Goal: Information Seeking & Learning: Learn about a topic

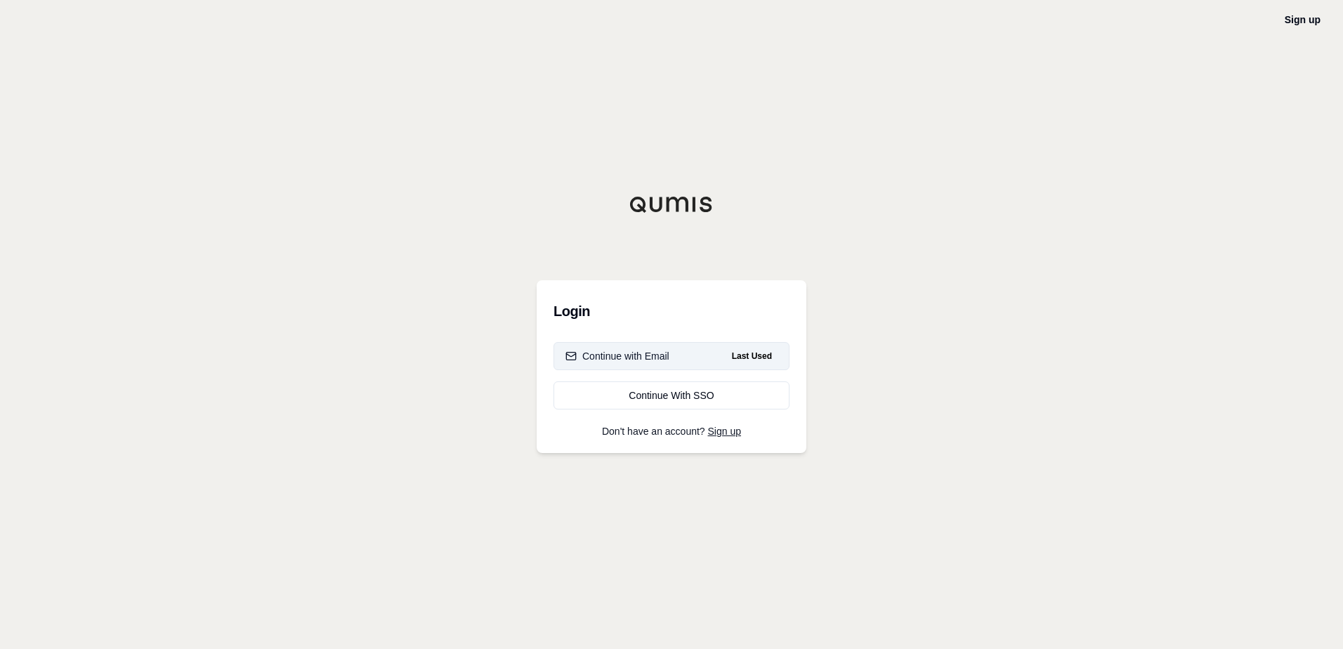
click at [649, 353] on div "Continue with Email" at bounding box center [618, 356] width 104 height 14
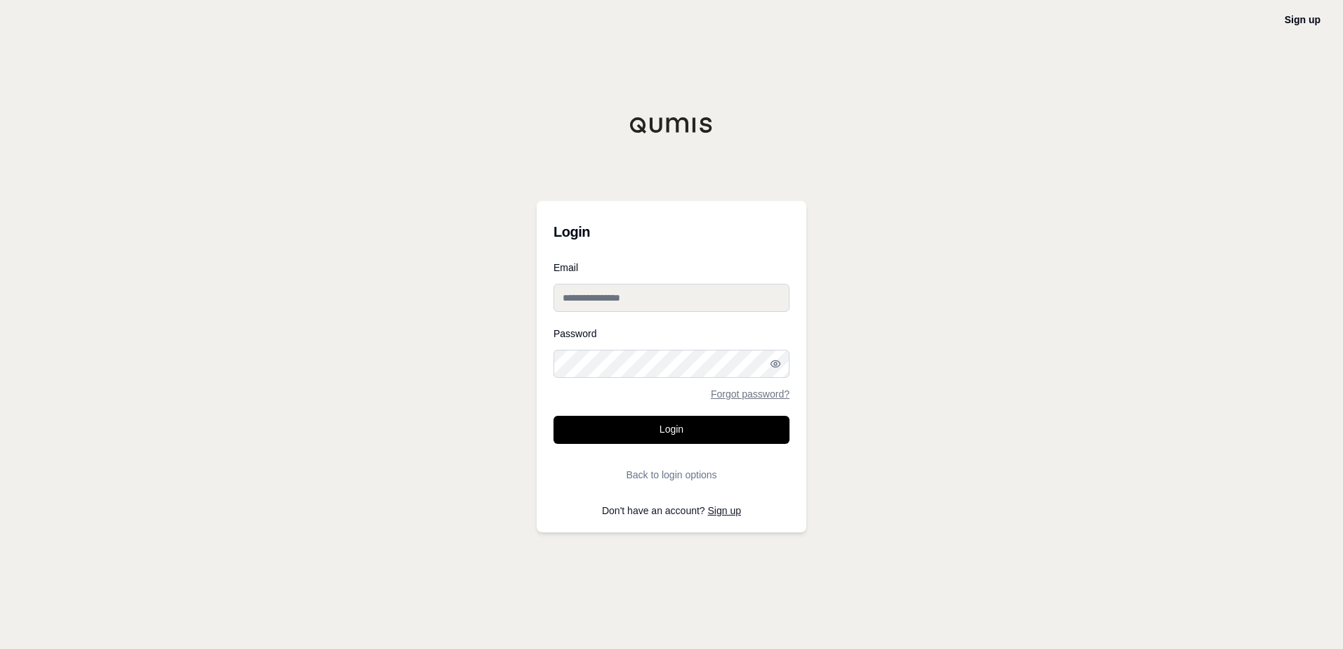
type input "**********"
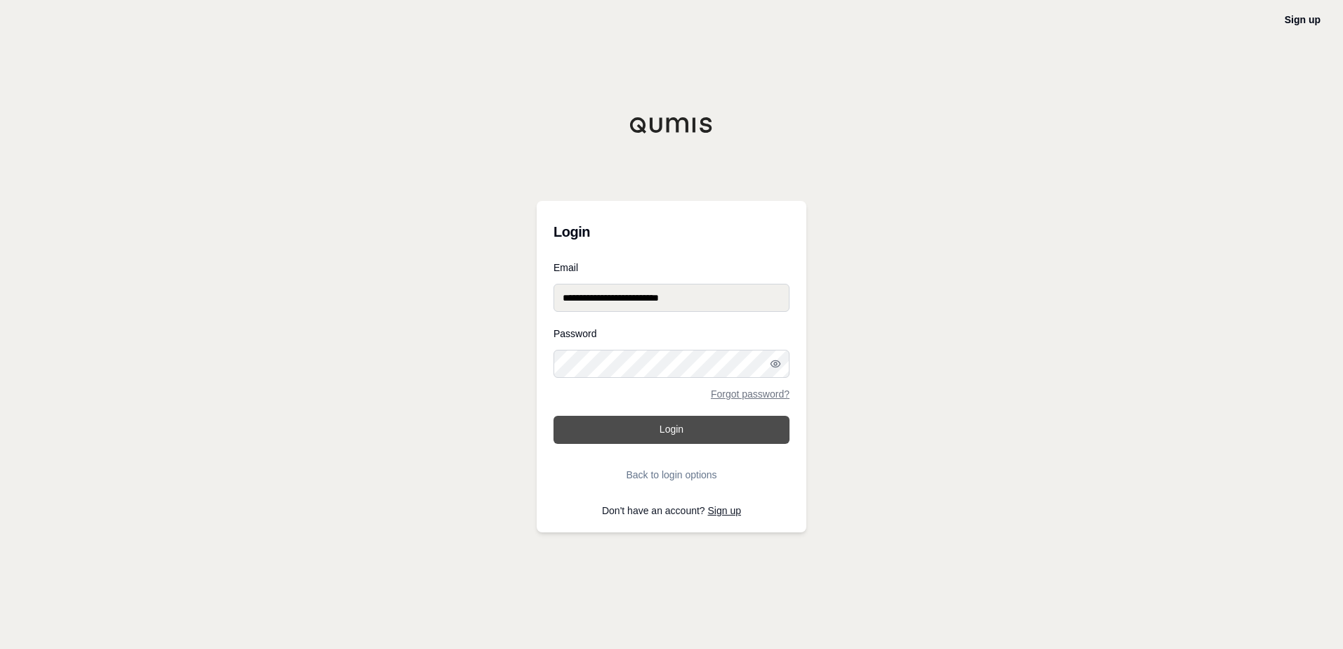
click at [651, 428] on button "Login" at bounding box center [672, 430] width 236 height 28
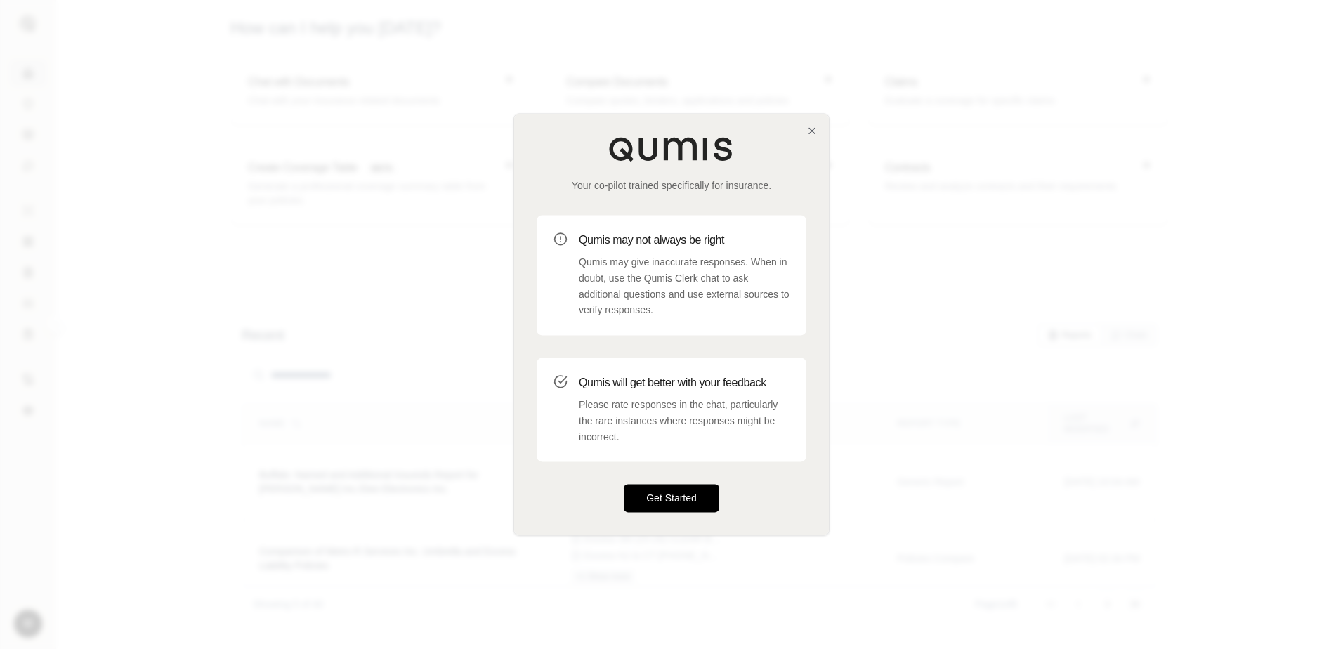
click at [670, 490] on button "Get Started" at bounding box center [672, 499] width 96 height 28
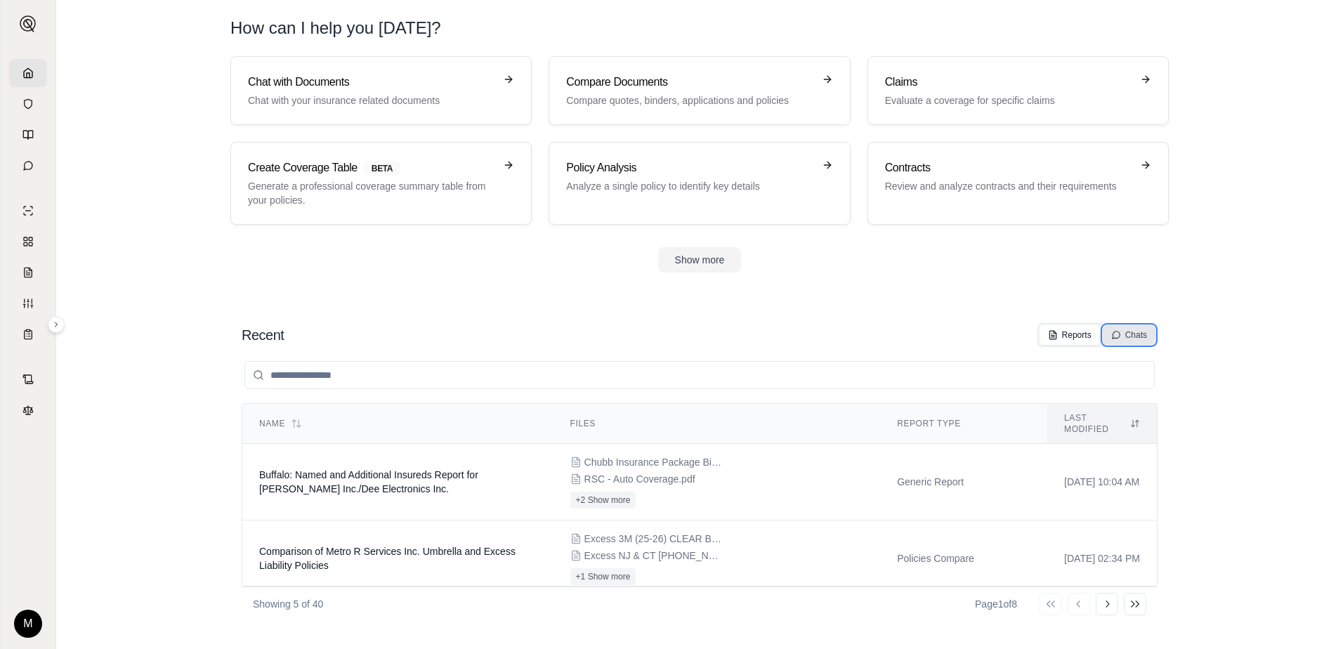
click at [1119, 338] on icon at bounding box center [1117, 335] width 10 height 10
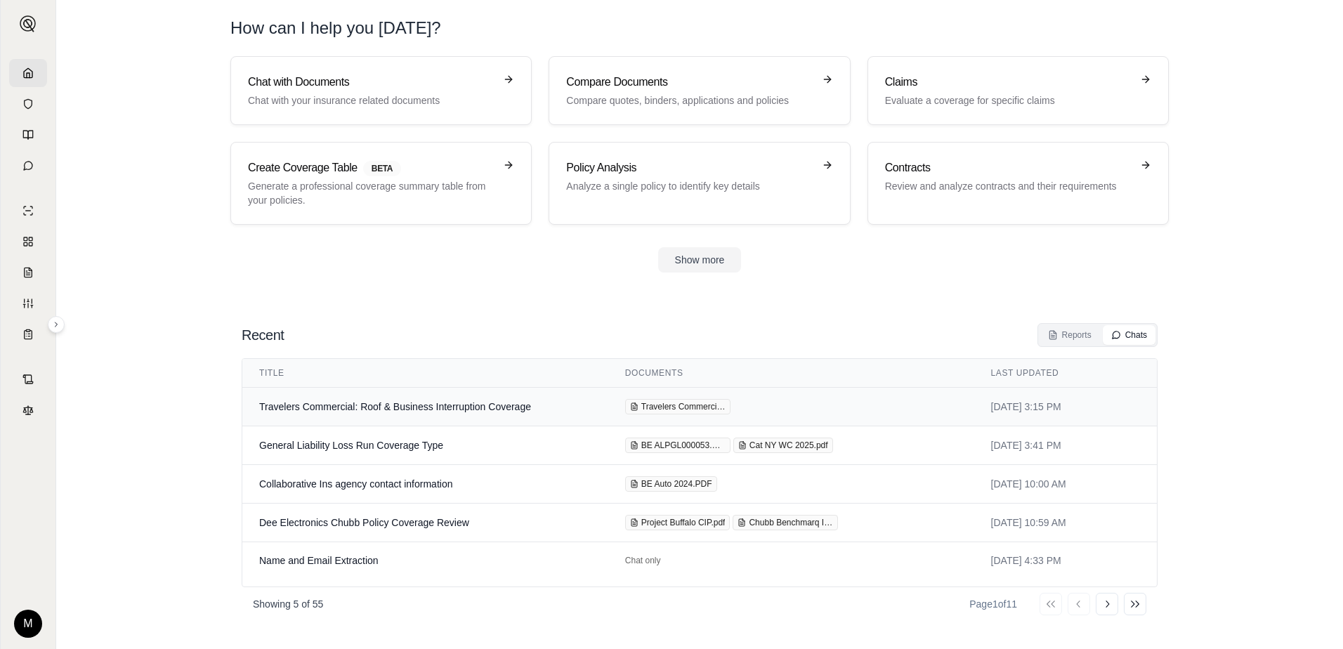
click at [545, 417] on td "Travelers Commercial: Roof & Business Interruption Coverage" at bounding box center [425, 407] width 366 height 39
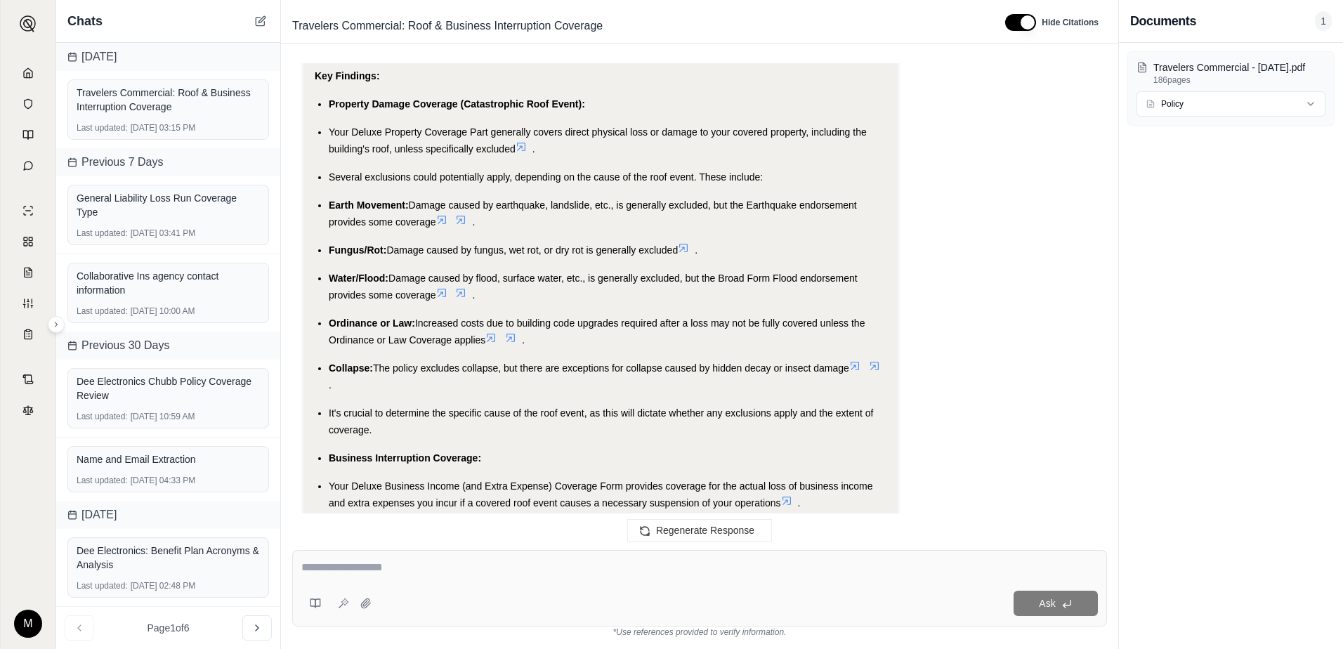
scroll to position [2504, 0]
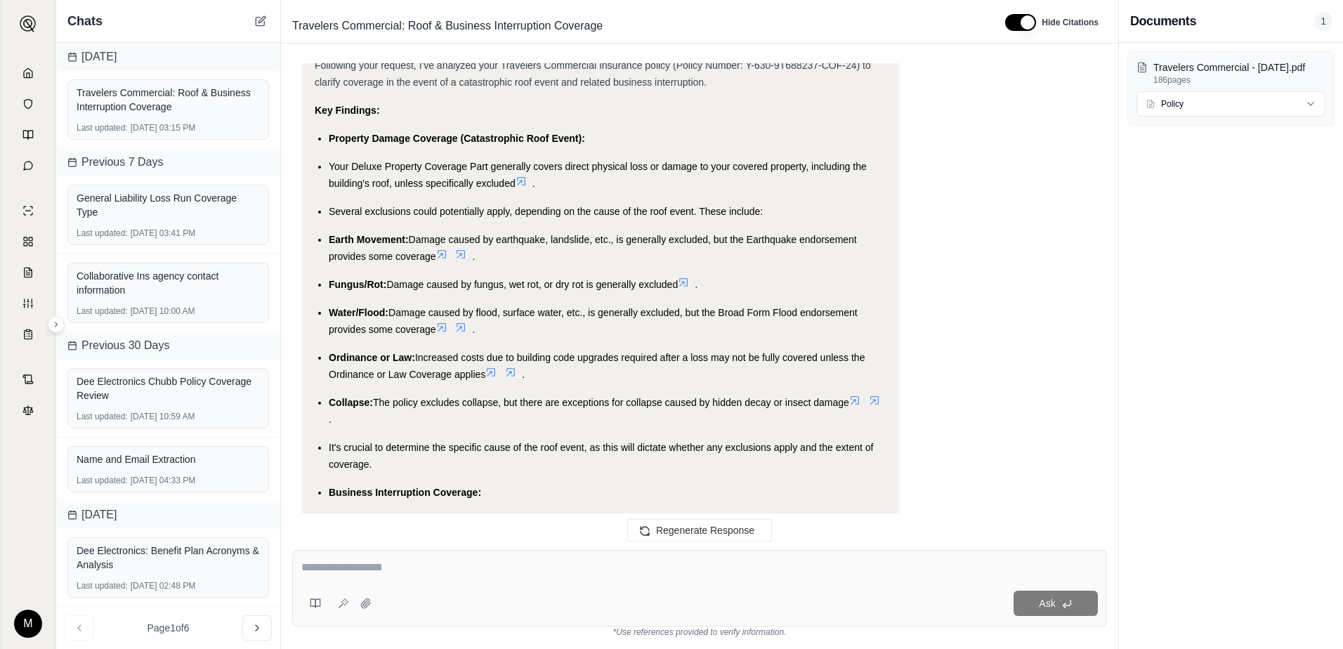
click at [523, 185] on icon at bounding box center [521, 181] width 8 height 8
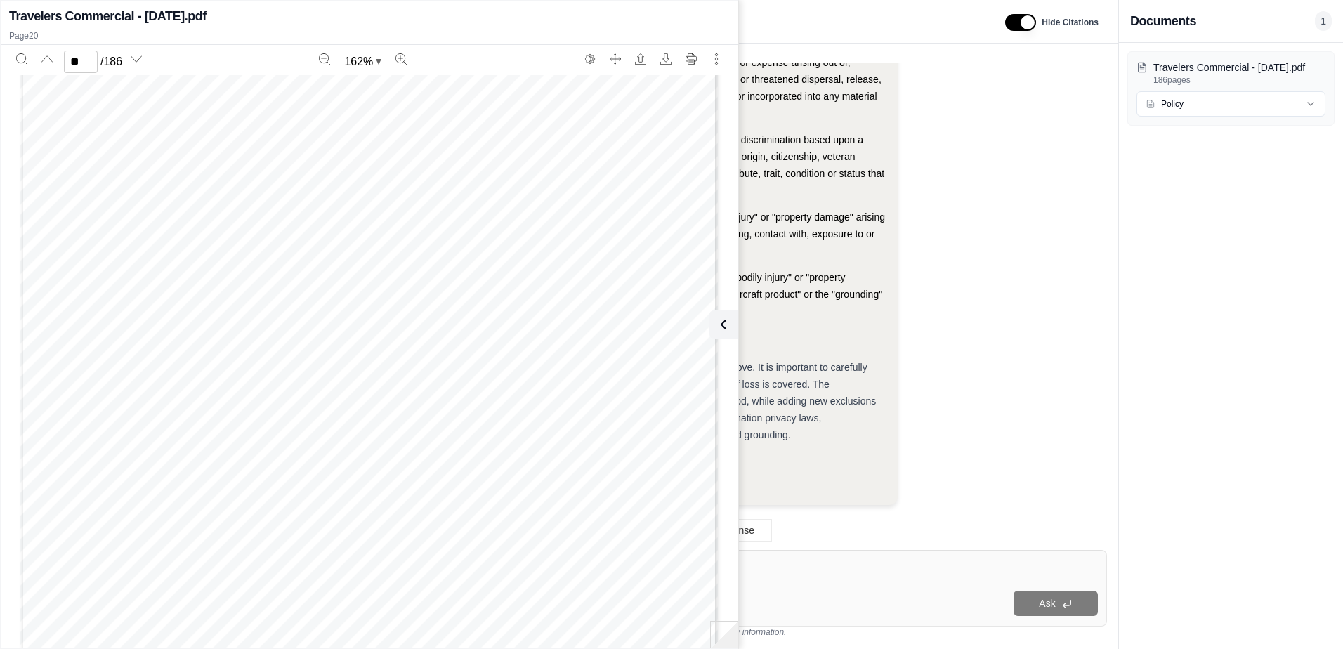
scroll to position [20107, 0]
type input "**"
click at [732, 319] on button at bounding box center [724, 325] width 28 height 28
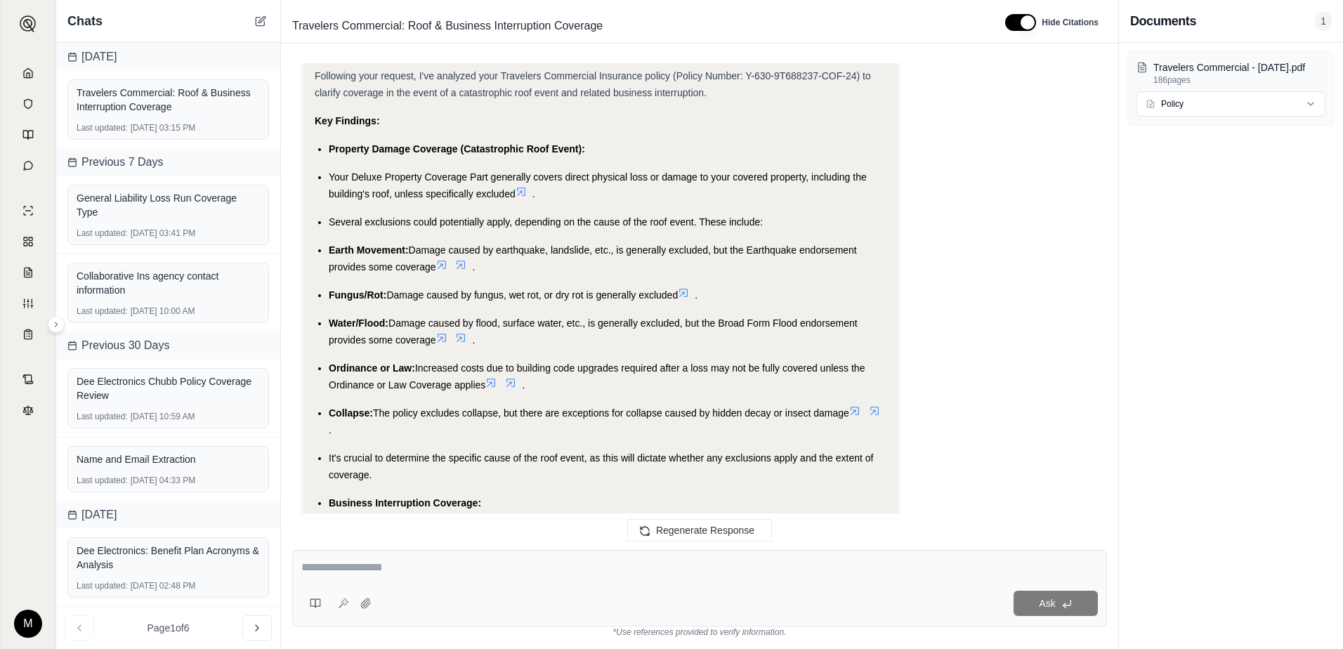
scroll to position [2504, 0]
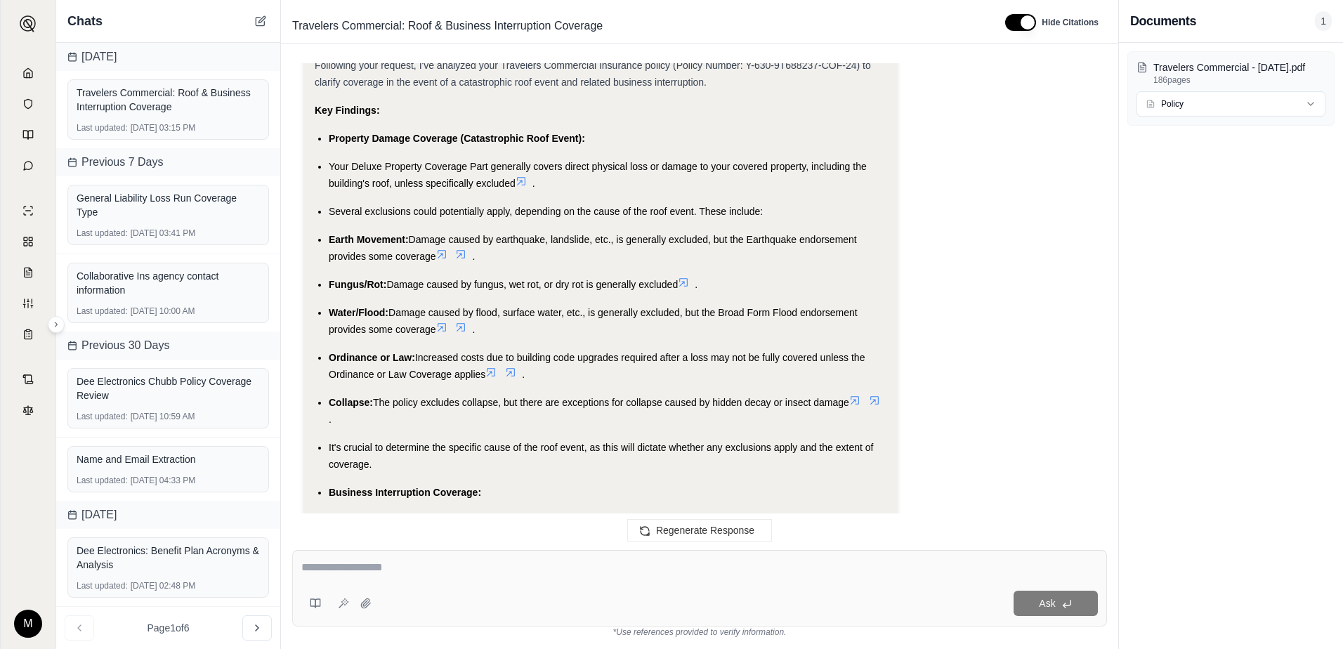
click at [857, 406] on icon at bounding box center [854, 400] width 11 height 11
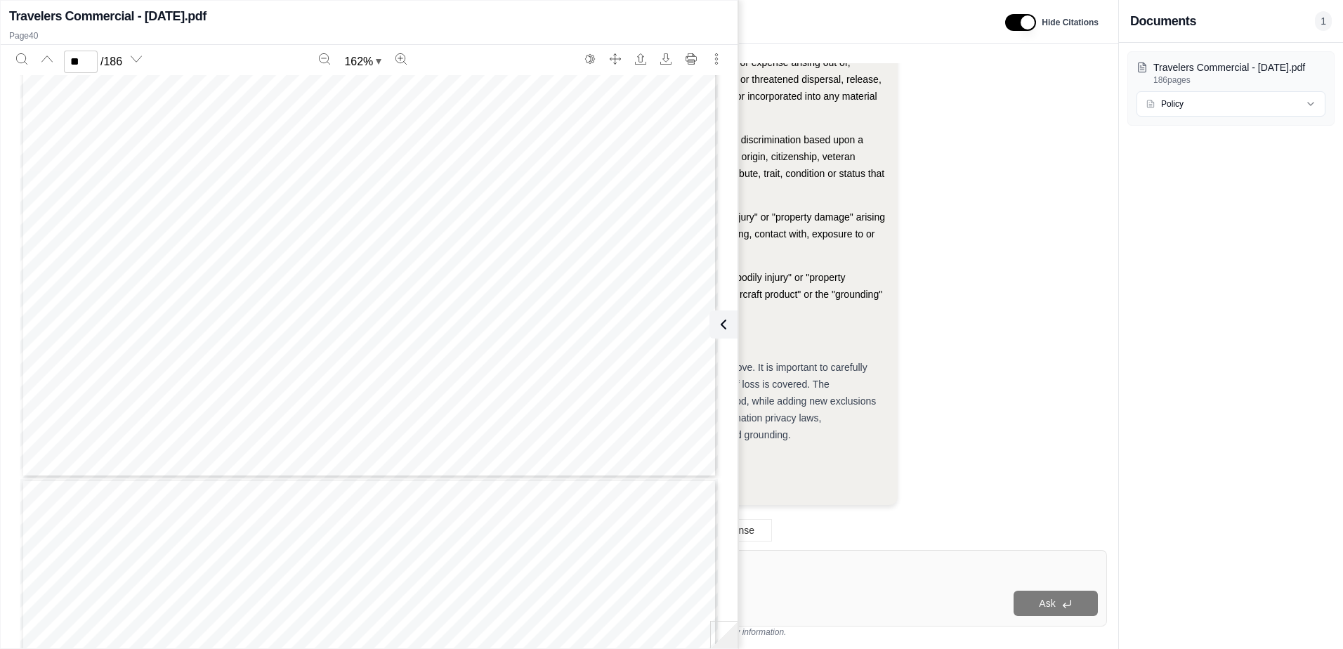
scroll to position [35847, 0]
type input "**"
click at [724, 316] on icon at bounding box center [720, 324] width 17 height 17
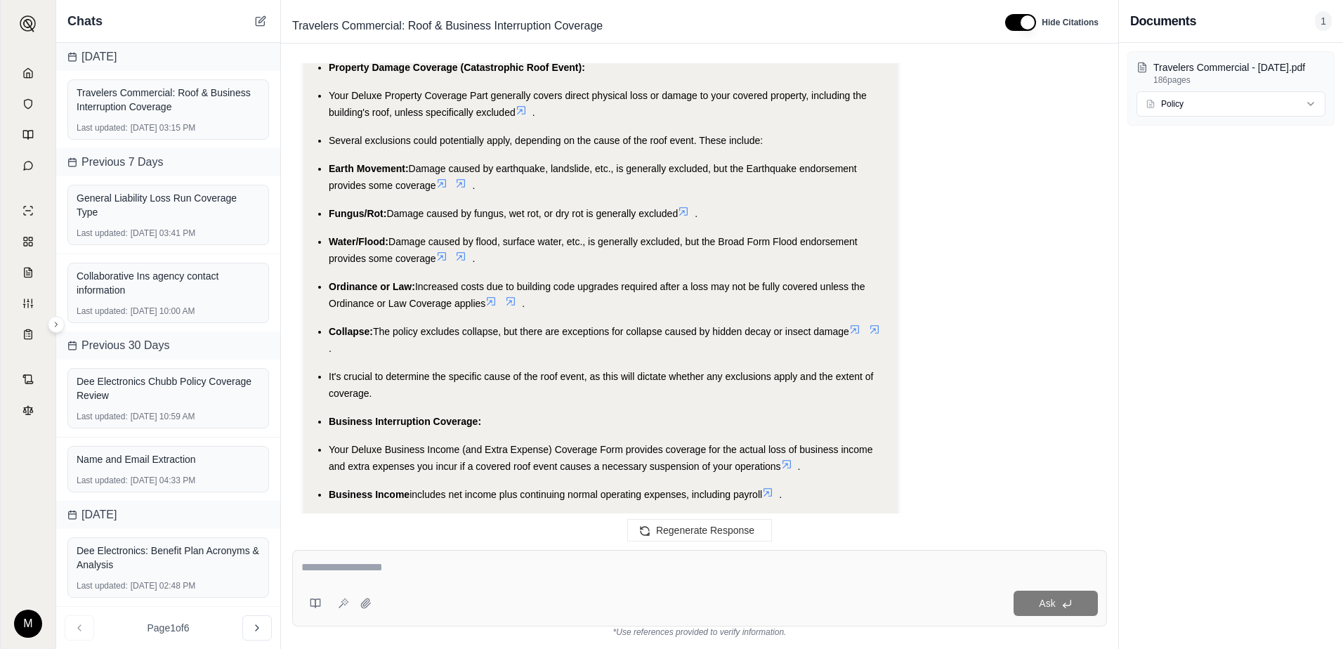
scroll to position [2574, 0]
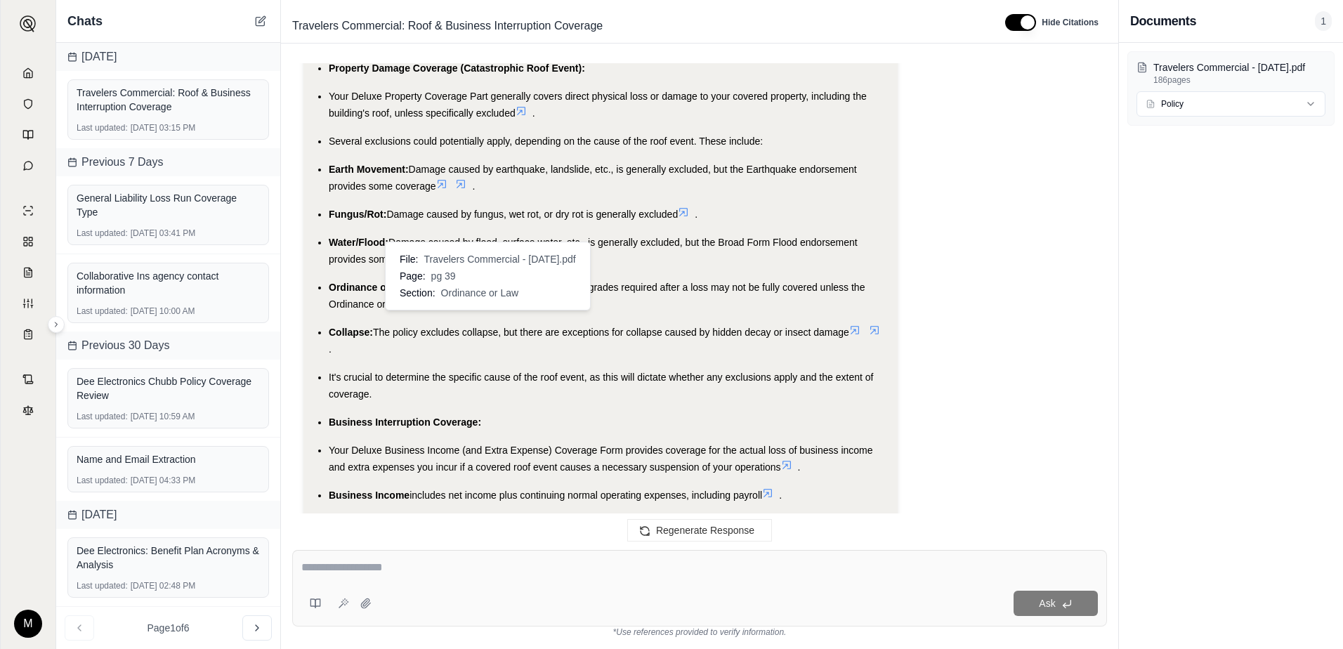
click at [497, 308] on icon at bounding box center [491, 302] width 11 height 11
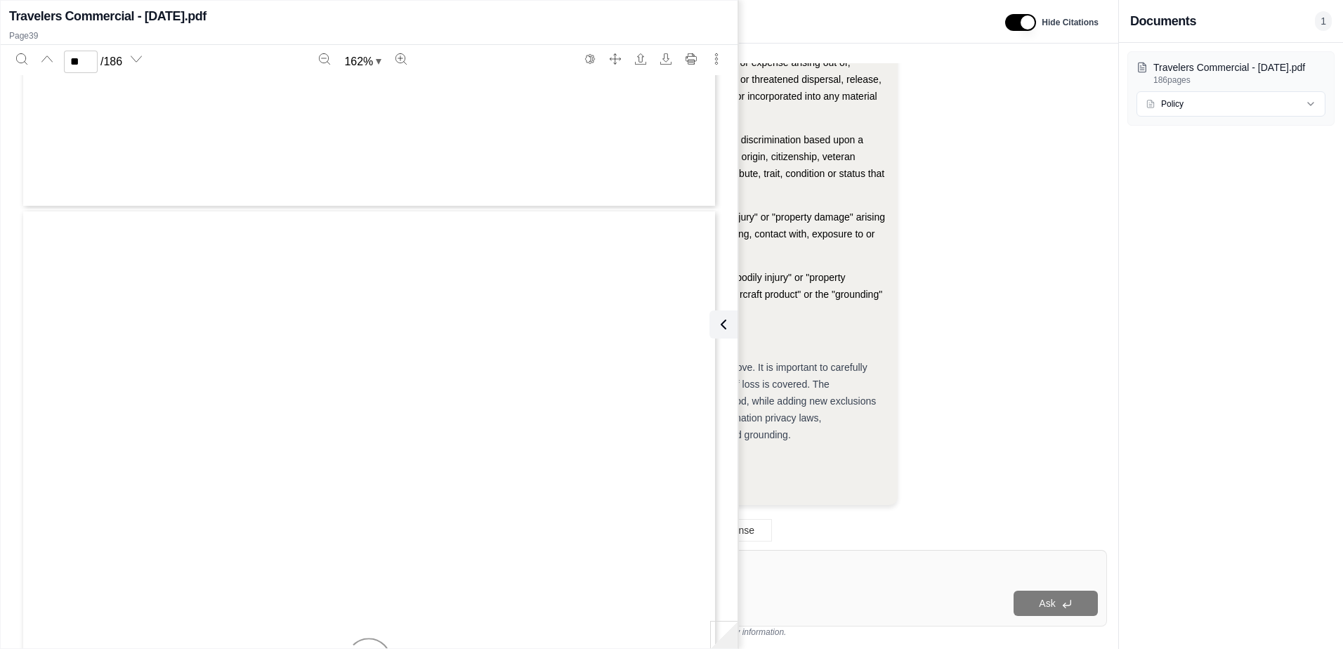
type input "**"
click at [729, 326] on icon at bounding box center [720, 324] width 17 height 17
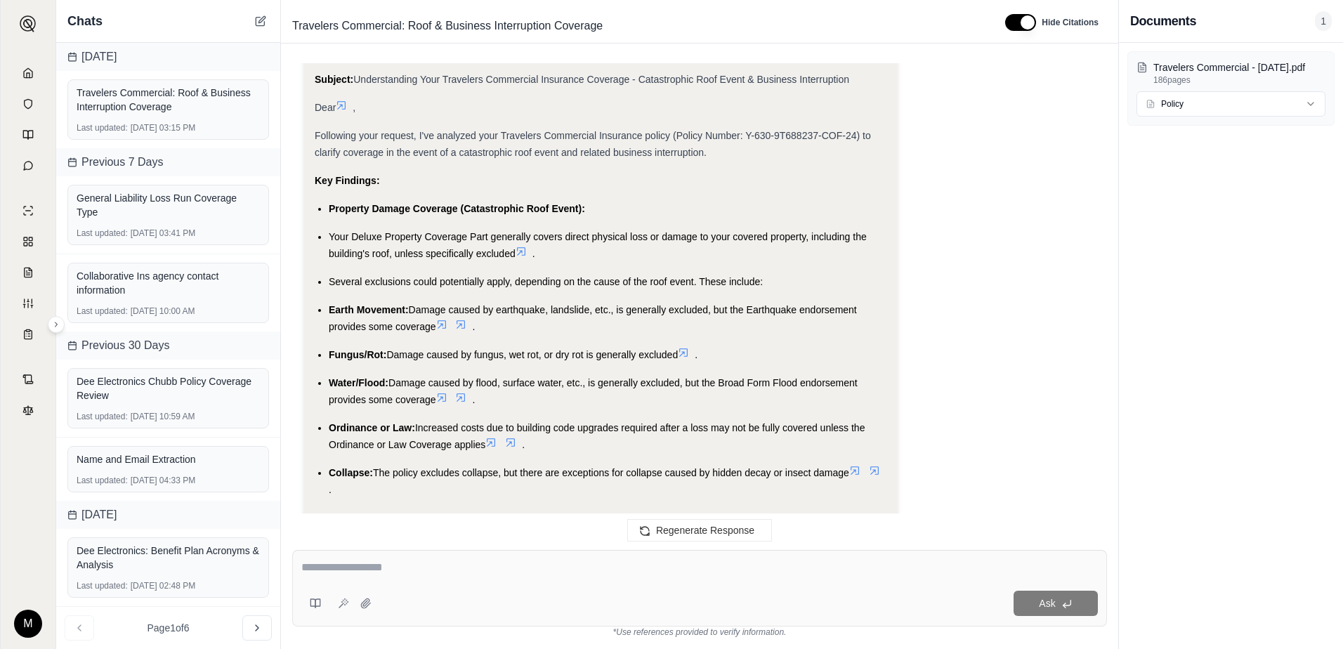
scroll to position [2504, 0]
